Goal: Task Accomplishment & Management: Use online tool/utility

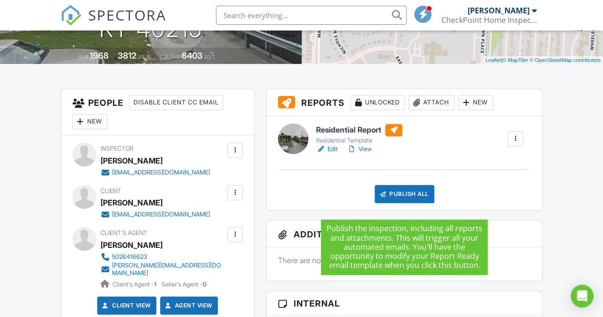
click at [406, 202] on div "Publish All" at bounding box center [405, 194] width 60 height 18
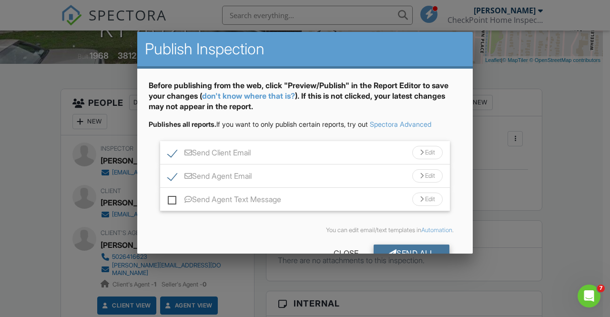
click at [402, 246] on div "Send All" at bounding box center [412, 252] width 76 height 17
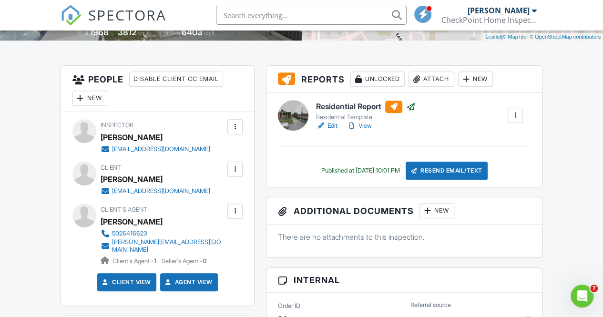
scroll to position [204, 0]
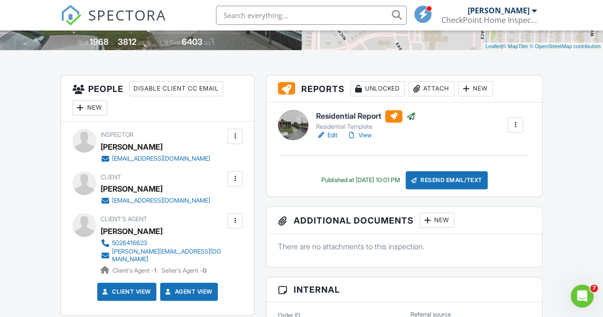
click at [366, 140] on link "View" at bounding box center [359, 136] width 25 height 10
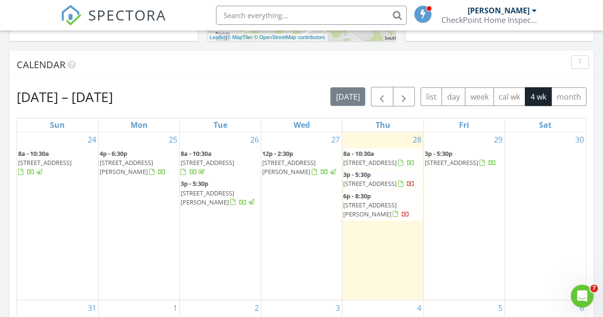
scroll to position [381, 0]
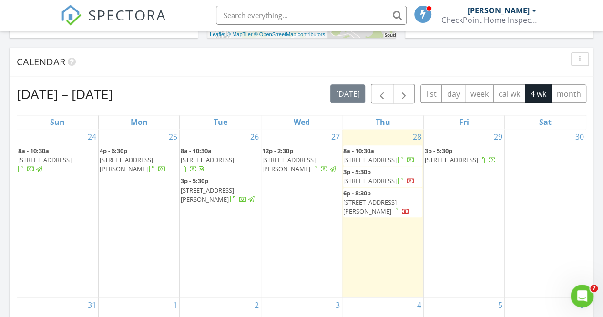
click at [297, 157] on span "1710 liberty bell rd, Louisville 40215" at bounding box center [288, 164] width 53 height 18
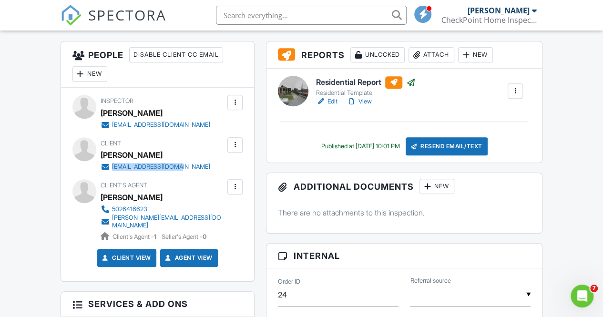
drag, startPoint x: 182, startPoint y: 178, endPoint x: 111, endPoint y: 178, distance: 71.0
click at [111, 172] on div "[EMAIL_ADDRESS][DOMAIN_NAME]" at bounding box center [159, 167] width 117 height 10
copy div "[EMAIL_ADDRESS][DOMAIN_NAME]"
click at [204, 204] on div "[PERSON_NAME]" at bounding box center [167, 197] width 132 height 14
